Goal: Entertainment & Leisure: Consume media (video, audio)

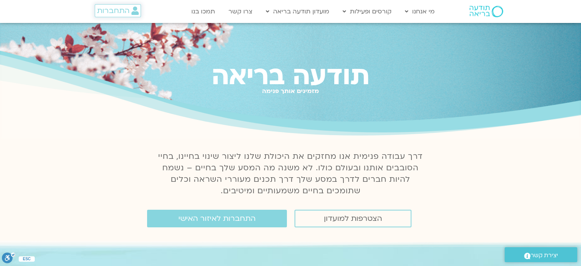
click at [110, 8] on span "התחברות" at bounding box center [113, 10] width 32 height 8
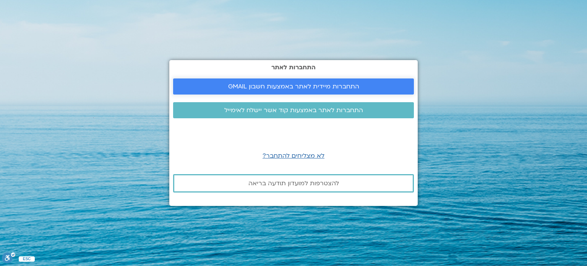
click at [197, 80] on link "התחברות מיידית לאתר באמצעות חשבון GMAIL" at bounding box center [293, 86] width 241 height 16
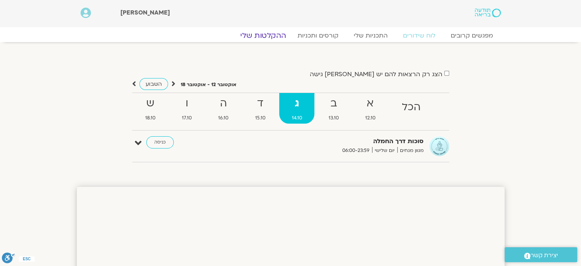
click at [275, 32] on link "ההקלטות שלי" at bounding box center [263, 35] width 64 height 9
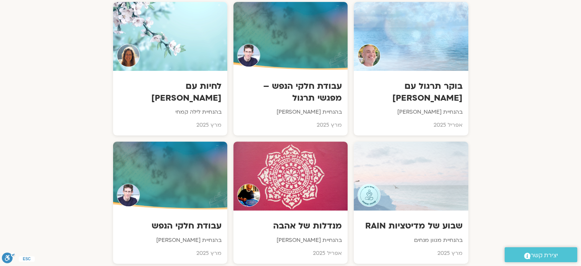
scroll to position [3092, 0]
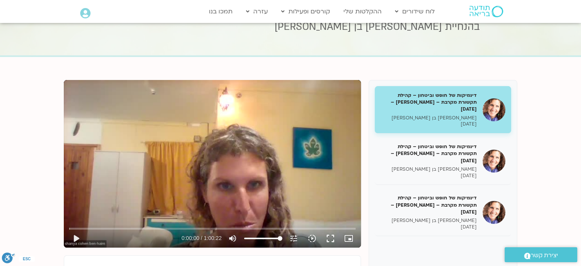
scroll to position [42, 0]
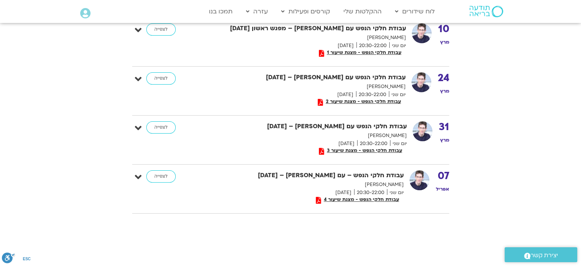
scroll to position [192, 0]
click at [157, 175] on link "לצפייה" at bounding box center [160, 176] width 29 height 12
click at [160, 131] on link "לצפייה" at bounding box center [160, 127] width 29 height 12
